Goal: Task Accomplishment & Management: Use online tool/utility

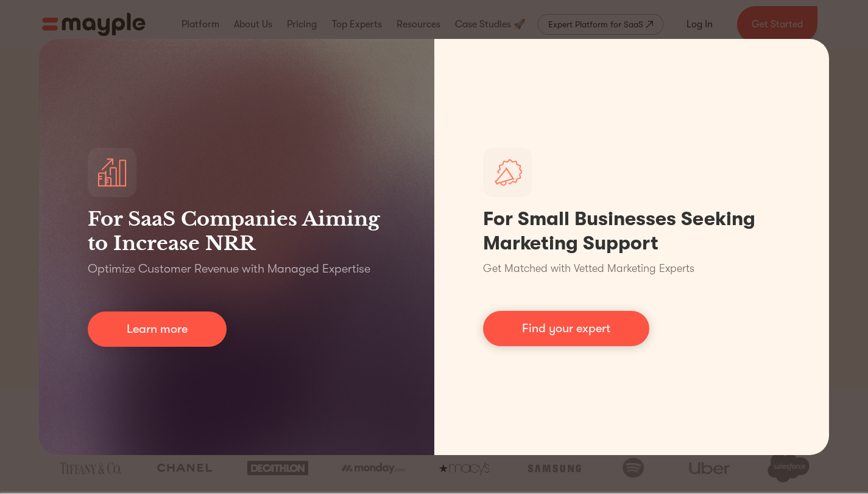
click at [18, 26] on div "For SaaS Companies Aiming to Increase NRR Optimize Customer Revenue with Manage…" at bounding box center [434, 247] width 868 height 494
click at [841, 23] on div "For SaaS Companies Aiming to Increase NRR Optimize Customer Revenue with Manage…" at bounding box center [434, 247] width 868 height 494
click at [803, 482] on div "For SaaS Companies Aiming to Increase NRR Optimize Customer Revenue with Manage…" at bounding box center [434, 247] width 868 height 494
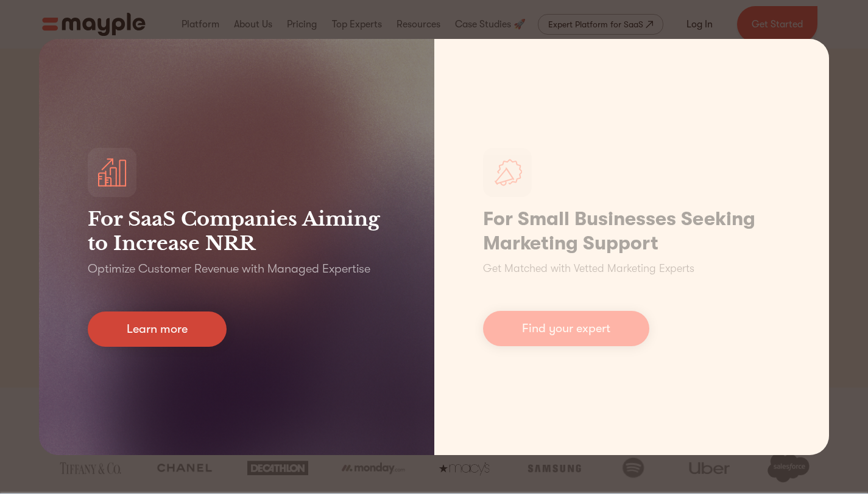
click at [194, 314] on link "Learn more" at bounding box center [157, 329] width 139 height 35
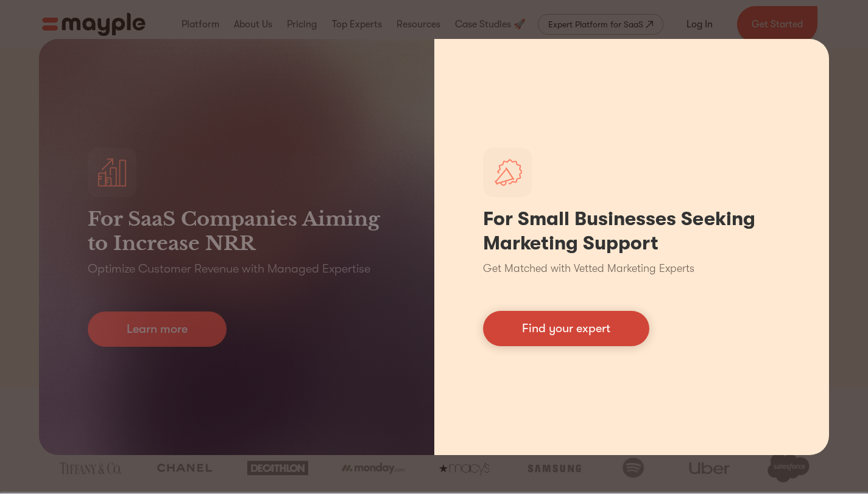
click at [564, 317] on link "Find your expert" at bounding box center [566, 328] width 166 height 35
